Goal: Task Accomplishment & Management: Manage account settings

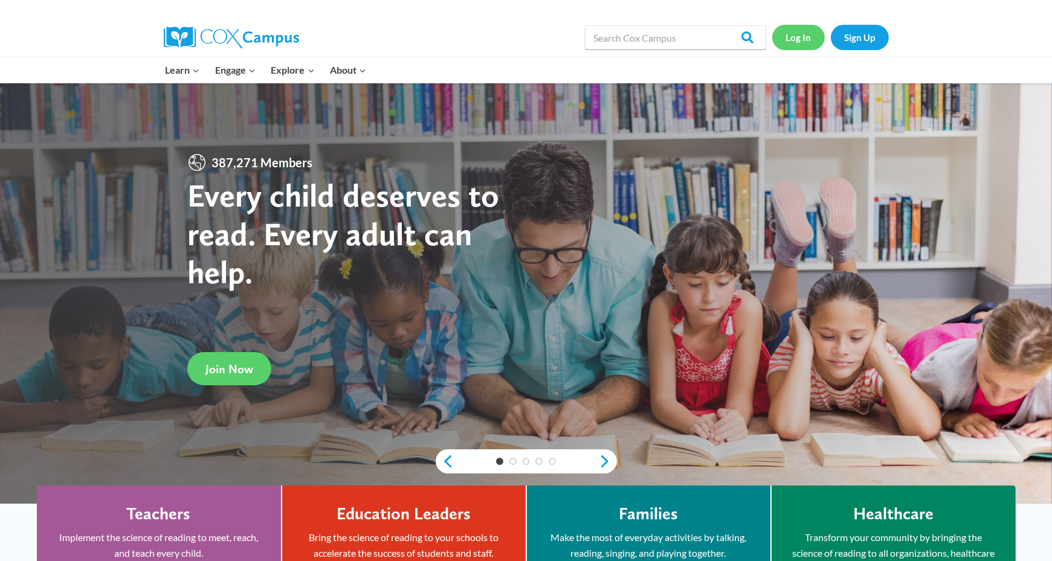
click at [806, 41] on link "Log In" at bounding box center [798, 37] width 53 height 25
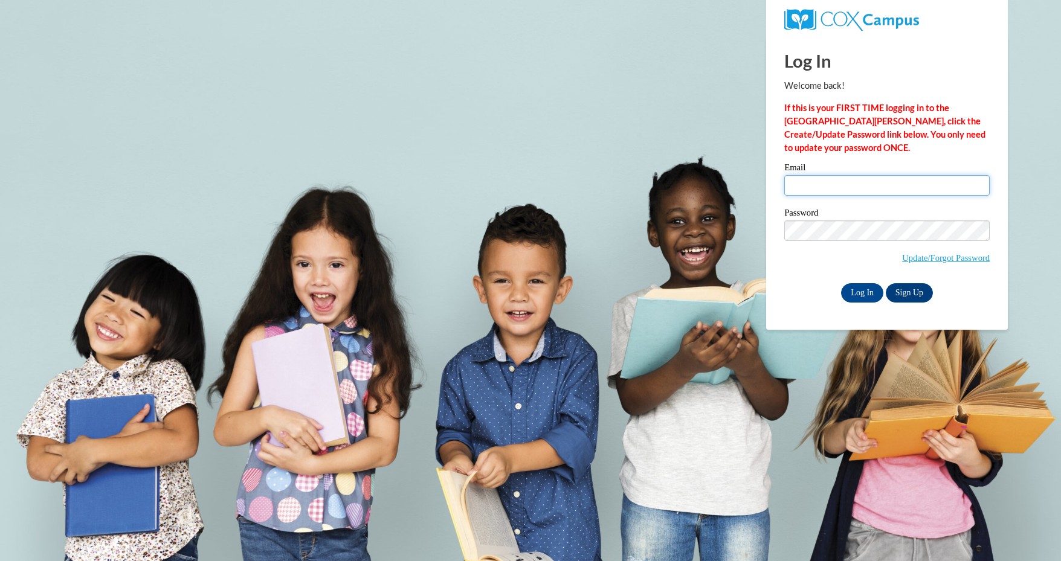
click at [813, 188] on input "Email" at bounding box center [886, 185] width 205 height 21
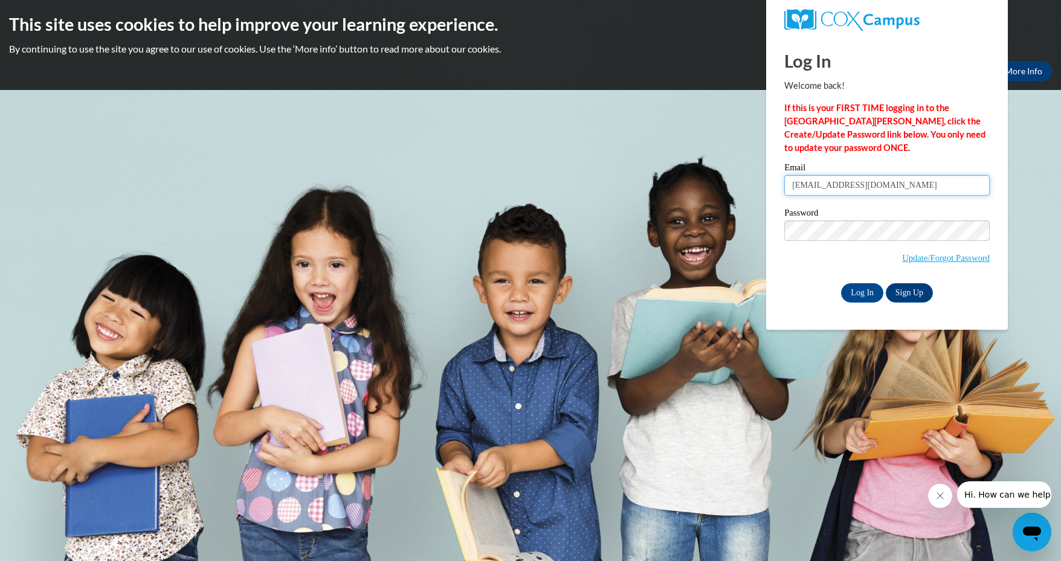
type input "alexianawebster@ymail.com"
click at [841, 283] on input "Log In" at bounding box center [862, 292] width 42 height 19
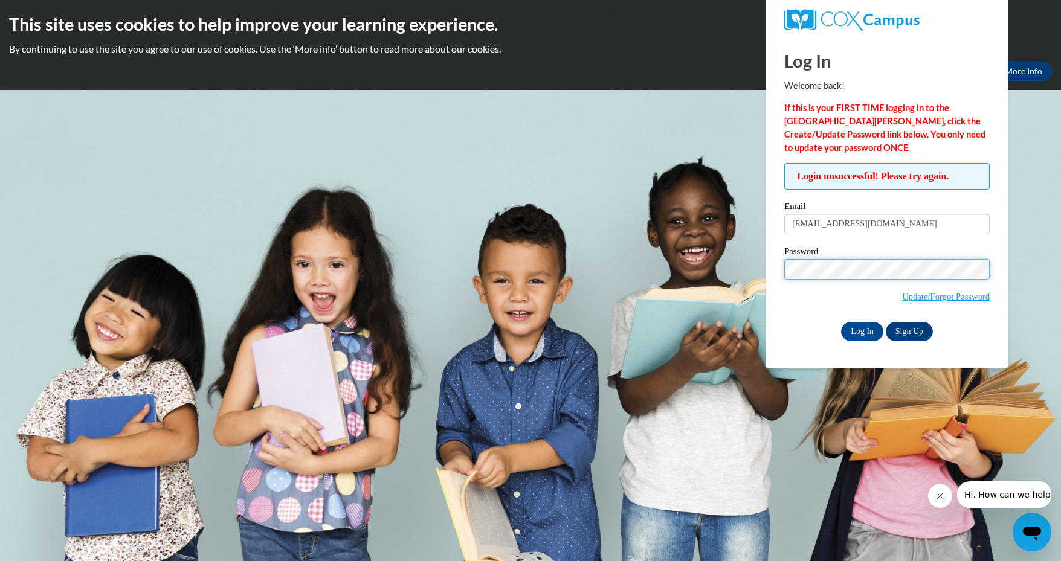
click at [841, 322] on input "Log In" at bounding box center [862, 331] width 42 height 19
click at [865, 331] on input "Log In" at bounding box center [862, 331] width 42 height 19
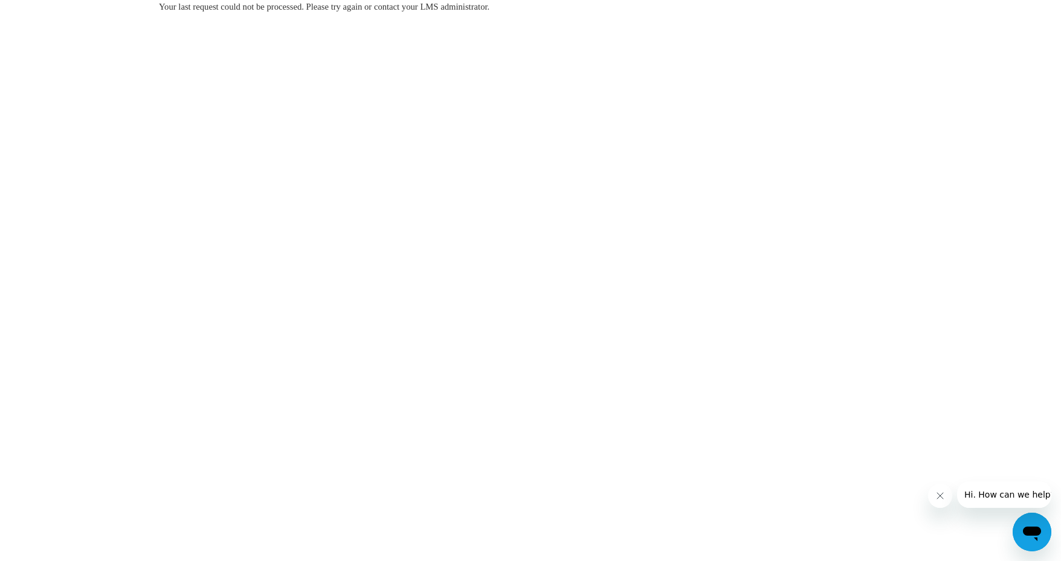
drag, startPoint x: 109, startPoint y: 49, endPoint x: 113, endPoint y: 33, distance: 16.1
click at [109, 48] on body "Your last request could not be processed. Please try again or contact your LMS …" at bounding box center [530, 280] width 1061 height 561
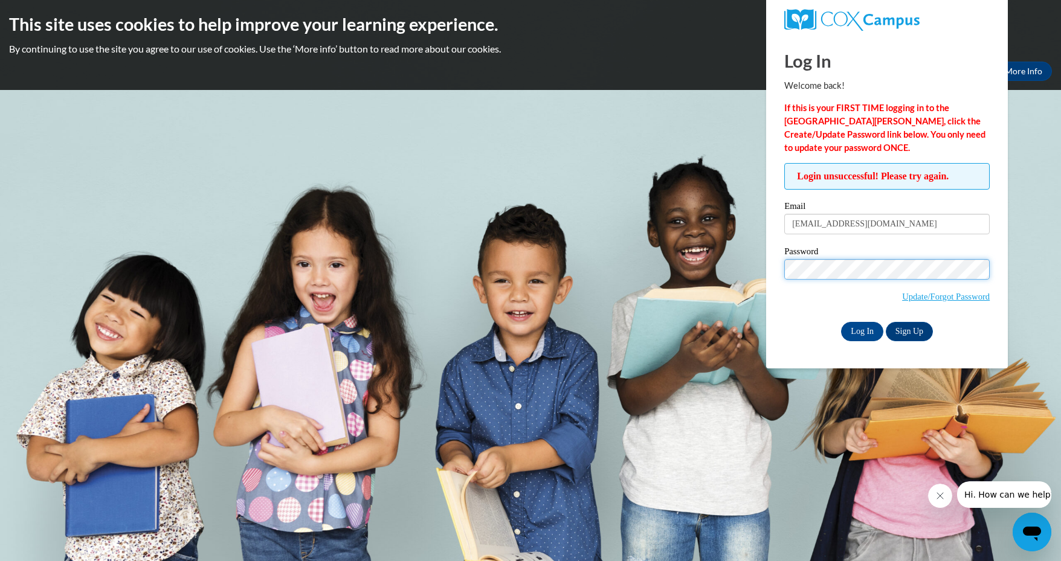
click at [841, 322] on input "Log In" at bounding box center [862, 331] width 42 height 19
